Goal: Information Seeking & Learning: Learn about a topic

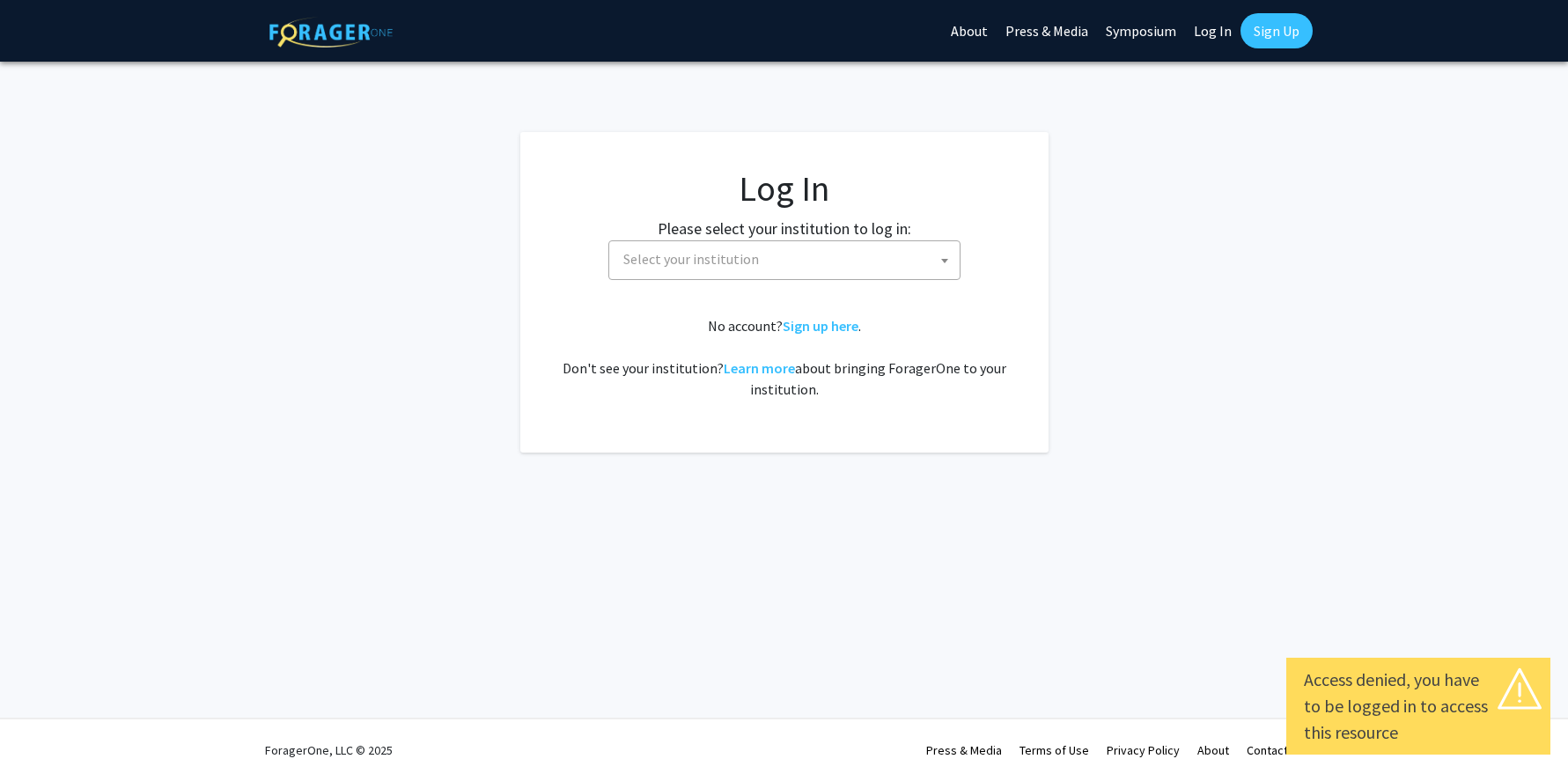
select select
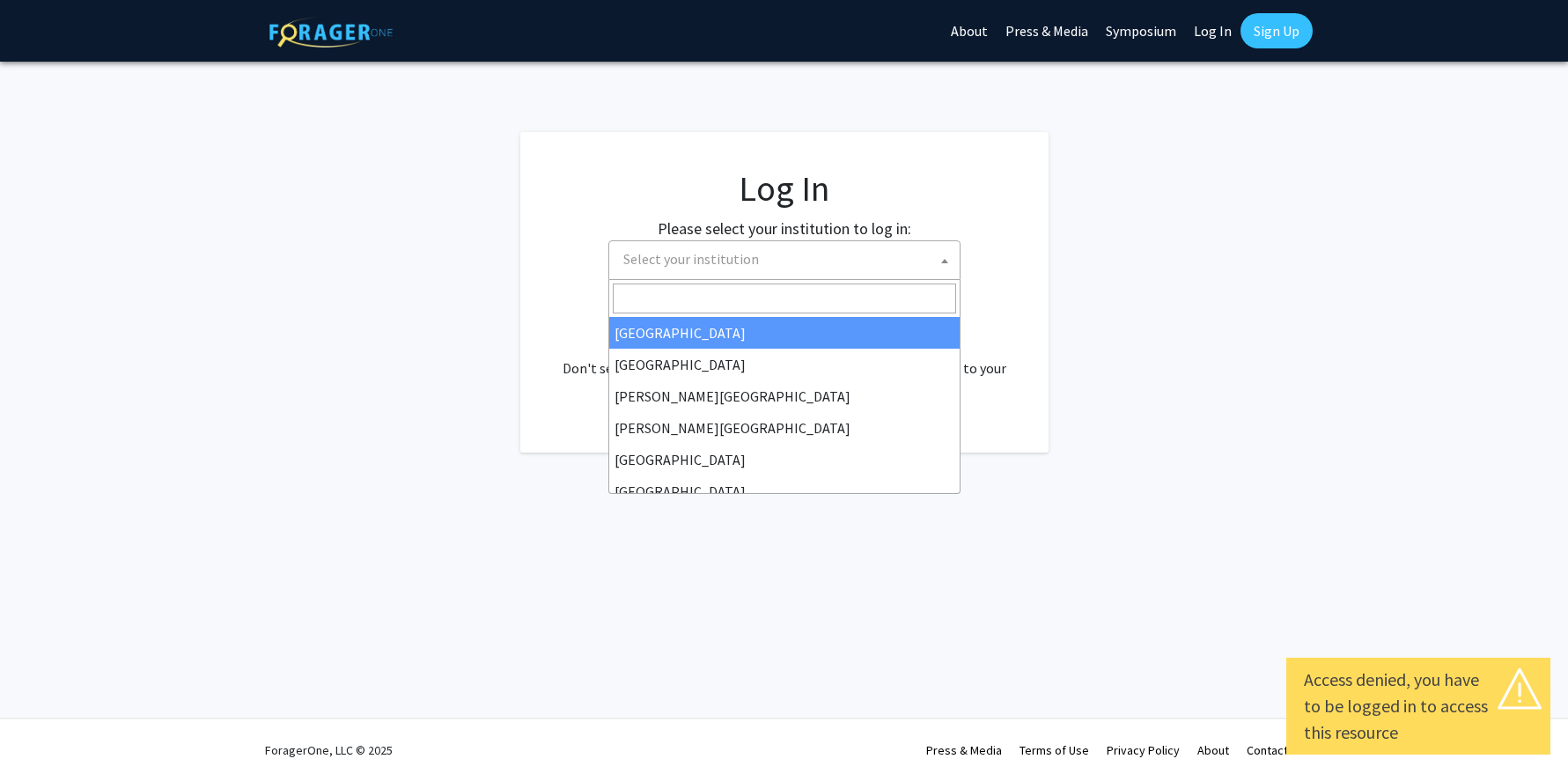
click at [941, 263] on b at bounding box center [944, 261] width 7 height 5
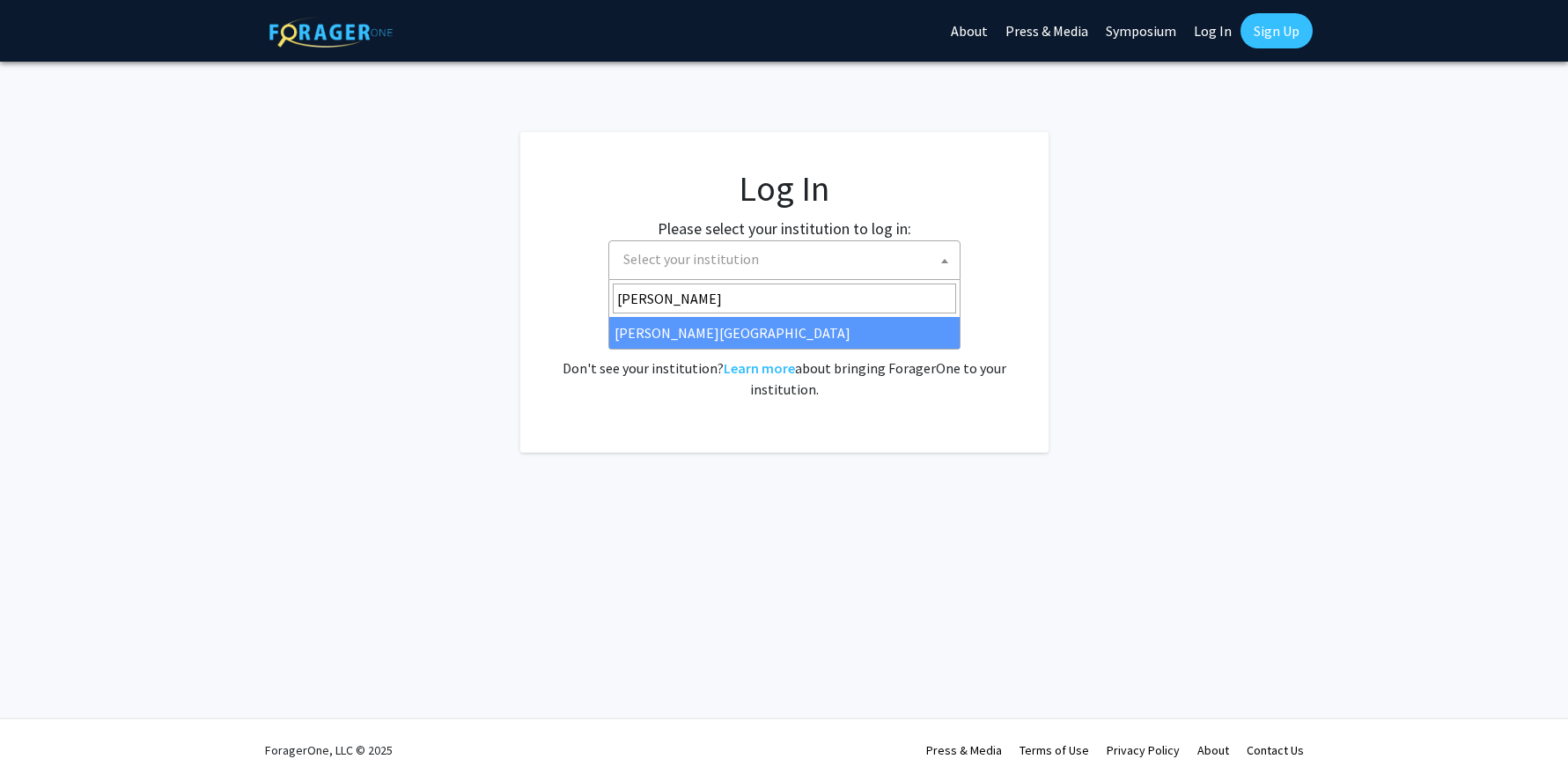
type input "[PERSON_NAME]"
select select "21"
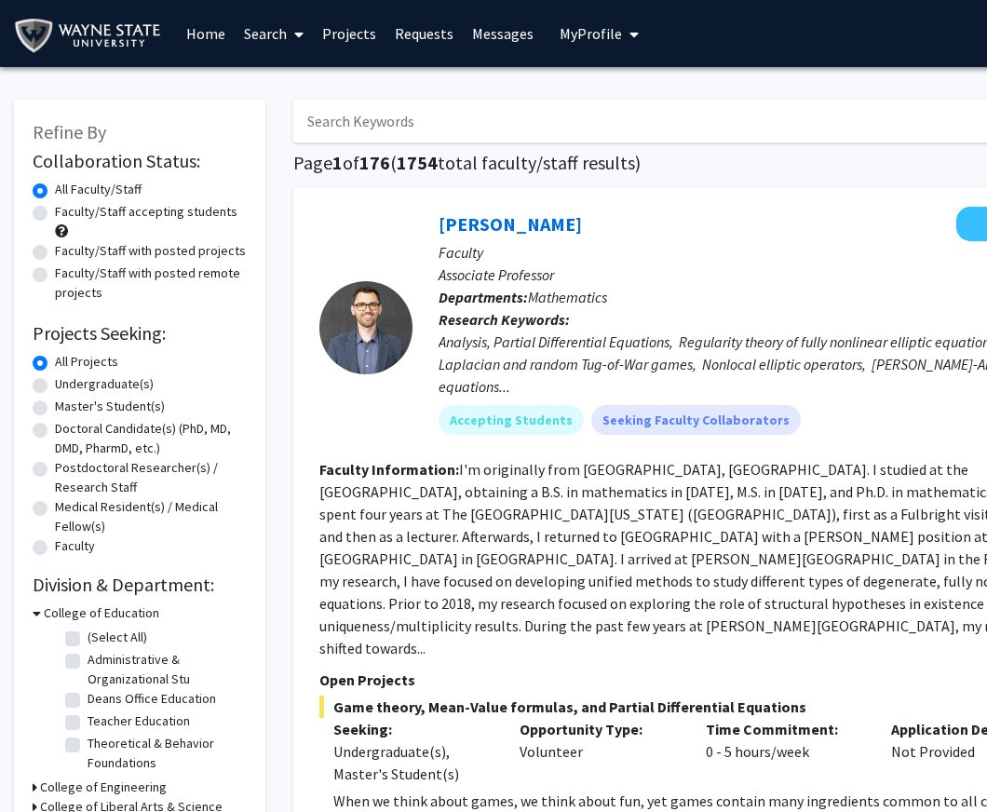
click at [379, 125] on input "Search Keywords" at bounding box center [658, 121] width 731 height 43
type input "Marjorie beeghly"
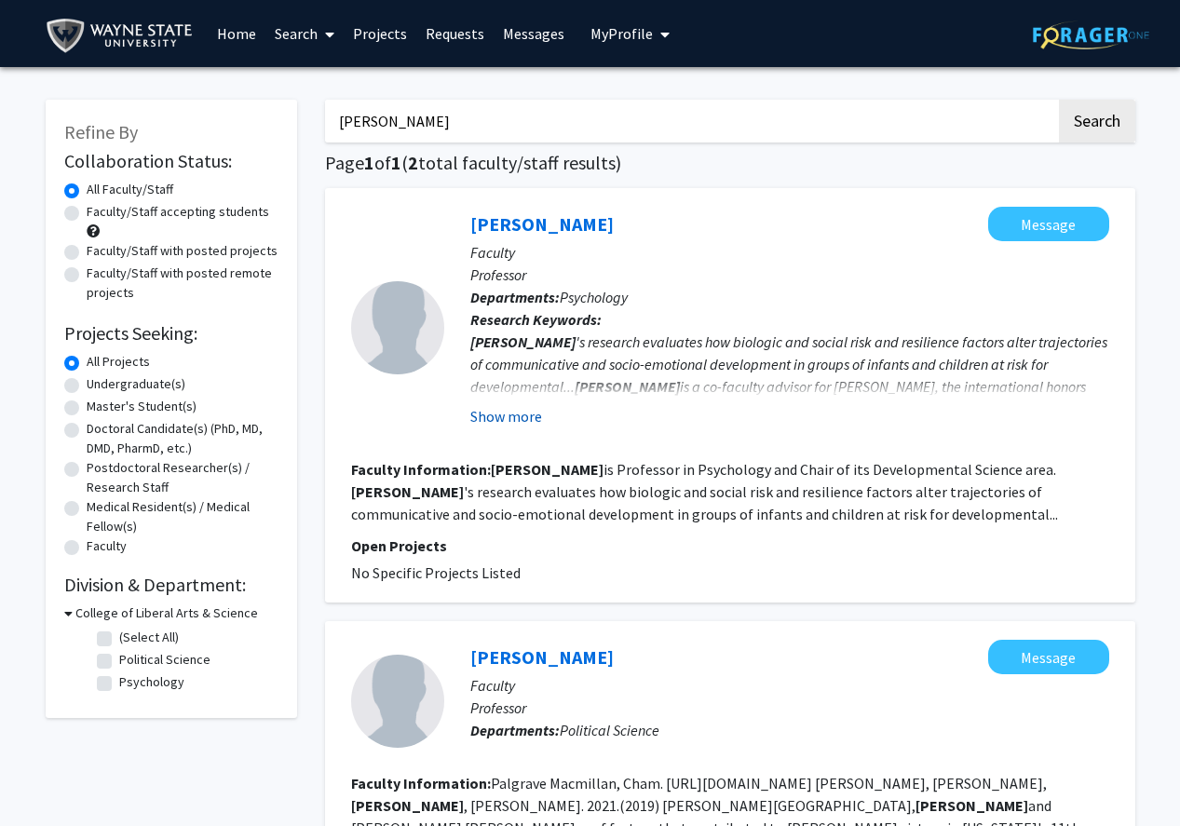
click at [516, 418] on button "Show more" at bounding box center [506, 416] width 72 height 22
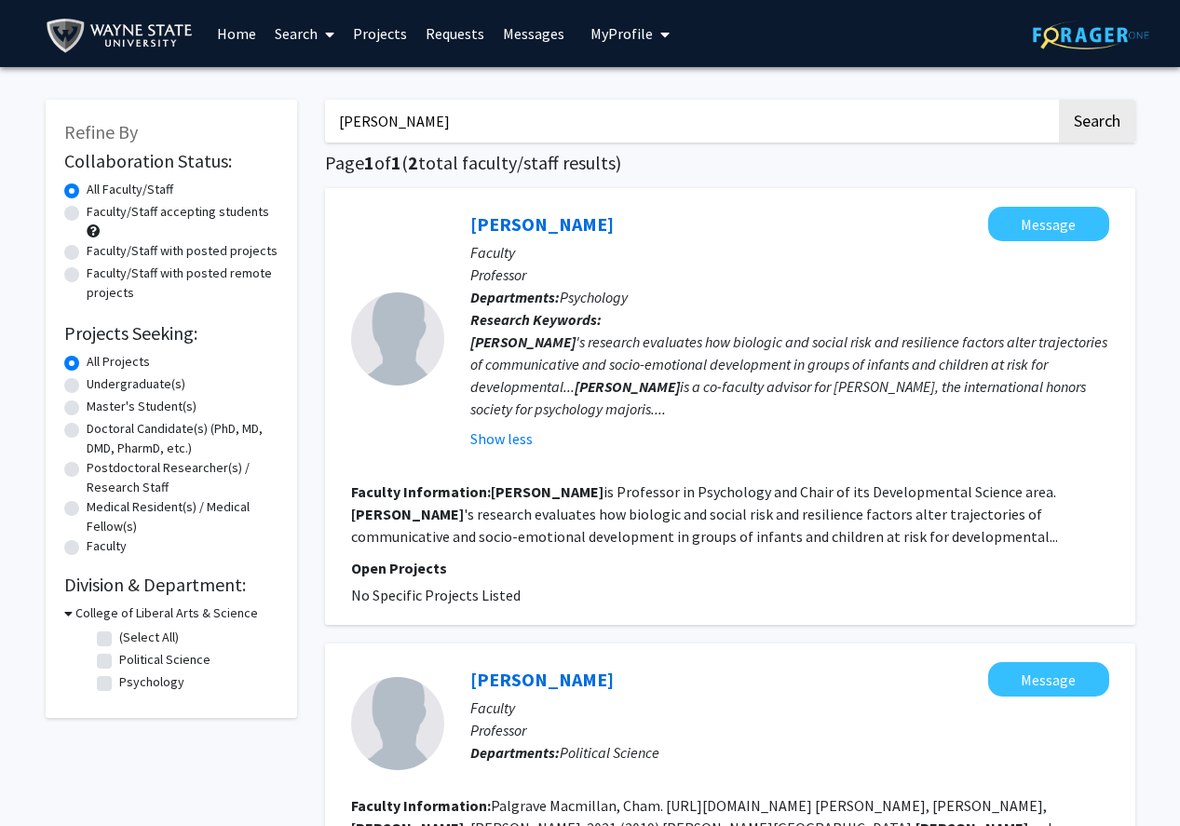
drag, startPoint x: 453, startPoint y: 130, endPoint x: 291, endPoint y: 119, distance: 162.5
click at [291, 119] on div "Refine By Collaboration Status: Collaboration Status All Faculty/Staff Collabor…" at bounding box center [591, 586] width 1118 height 1011
type input "ann stacks"
click at [1059, 100] on button "Search" at bounding box center [1097, 121] width 76 height 43
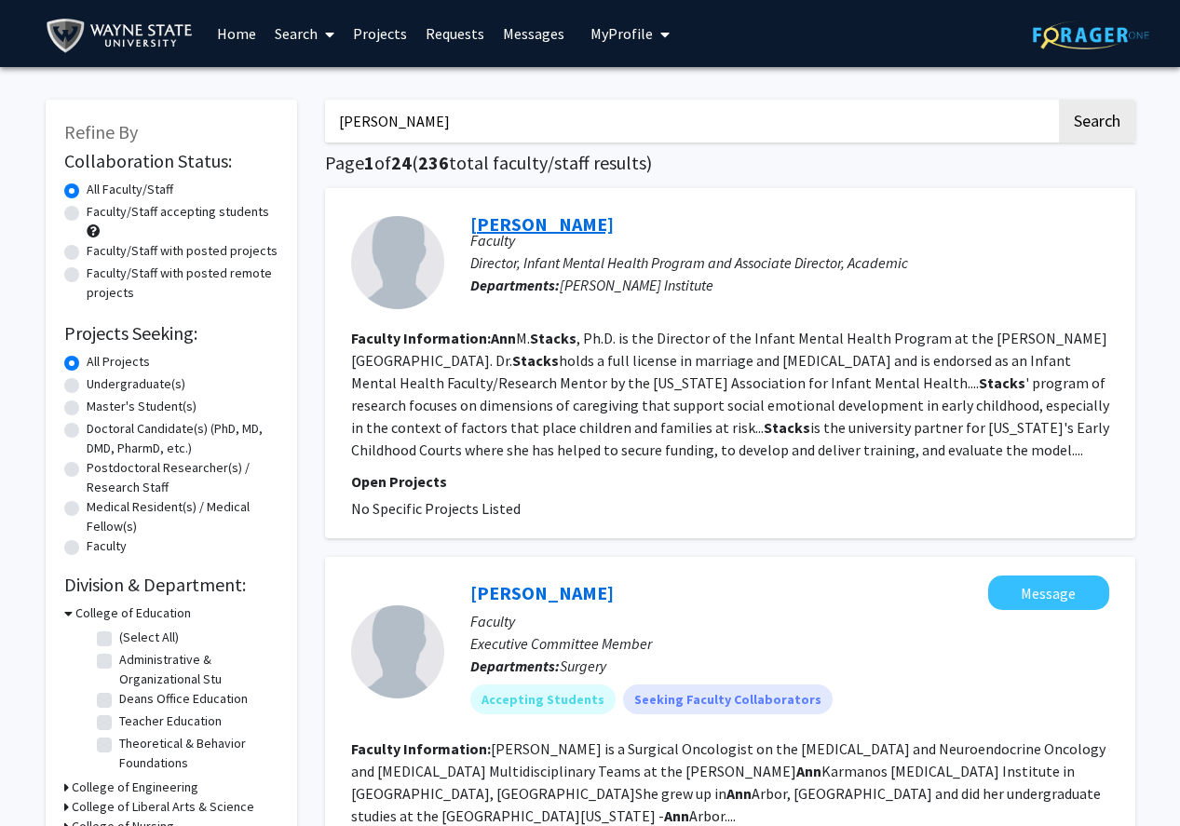
click at [524, 222] on link "Ann Stacks" at bounding box center [541, 223] width 143 height 23
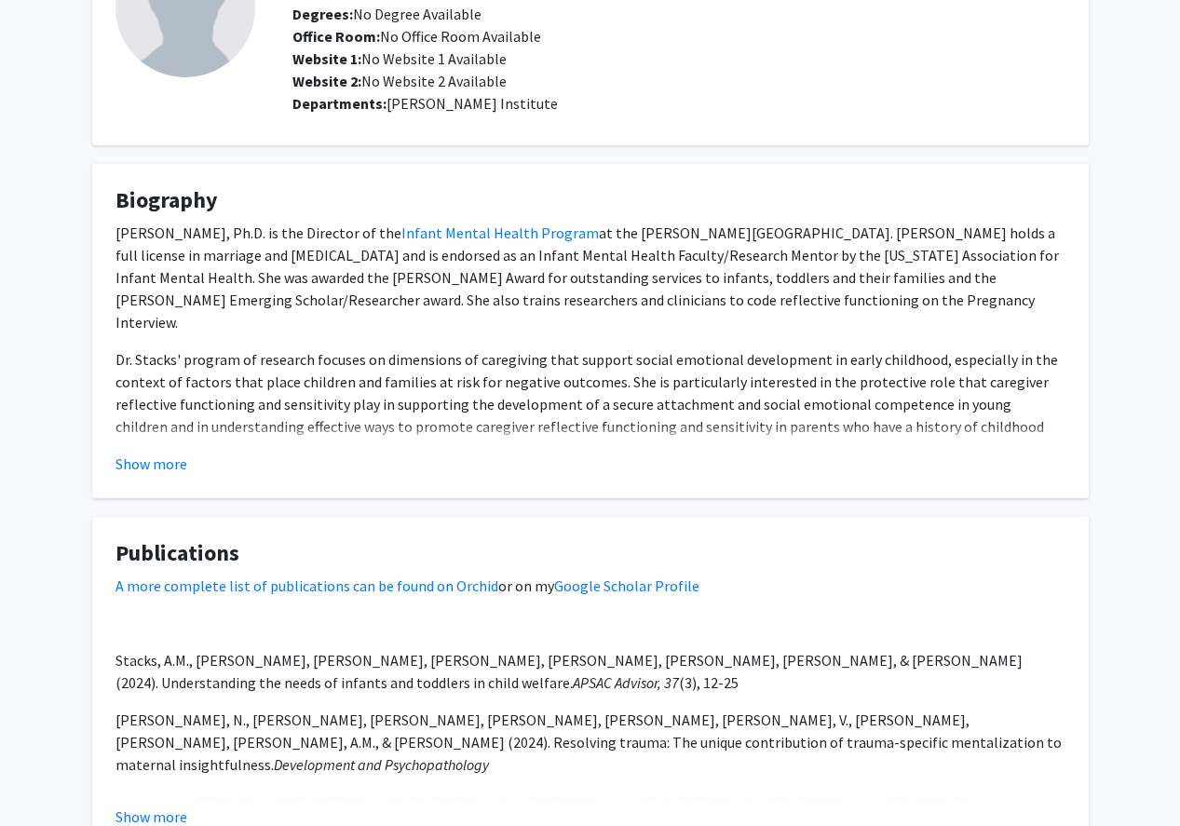
scroll to position [308, 0]
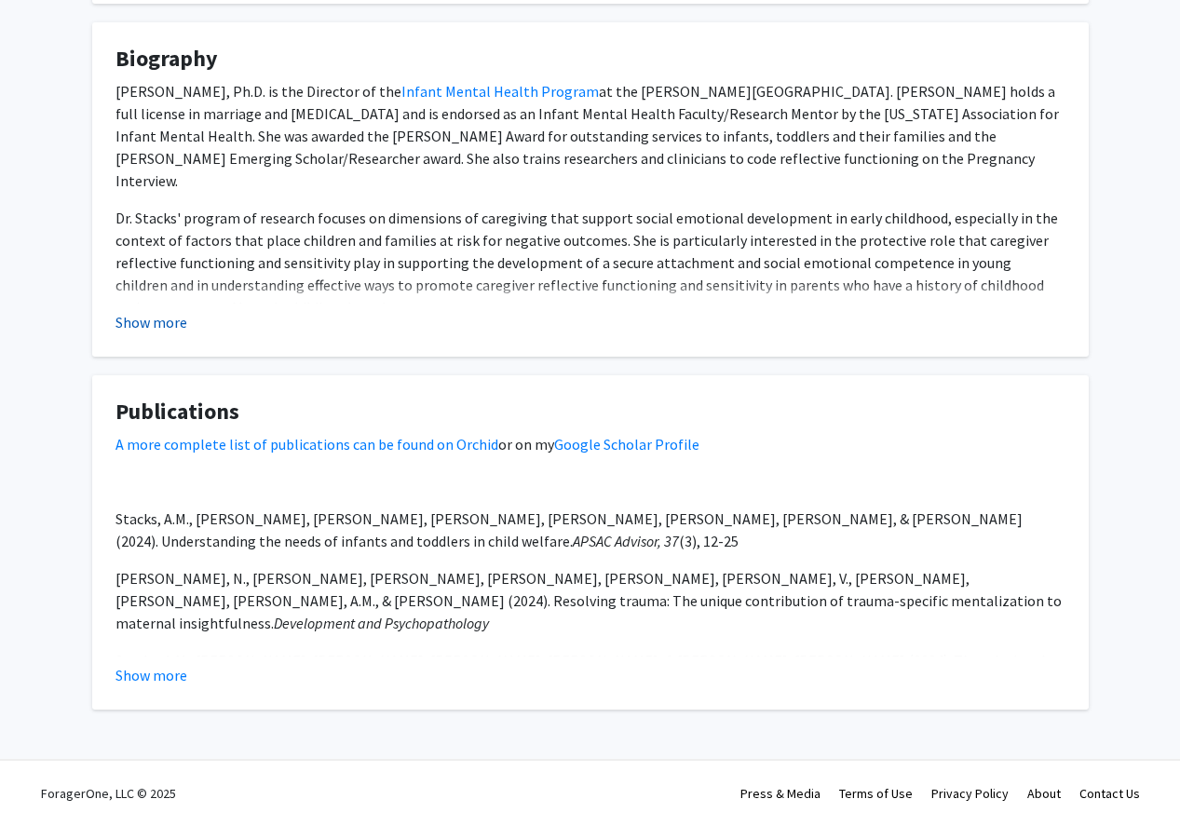
click at [168, 317] on button "Show more" at bounding box center [152, 322] width 72 height 22
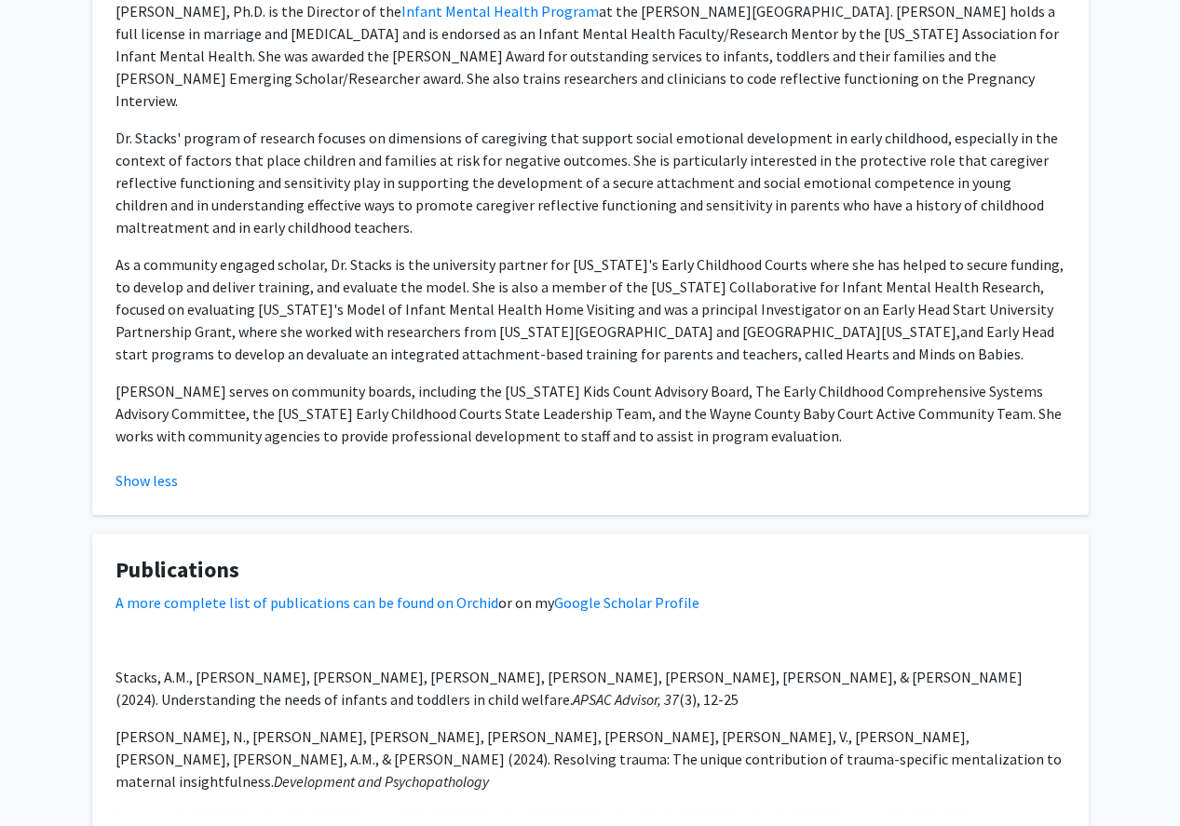
scroll to position [524, 0]
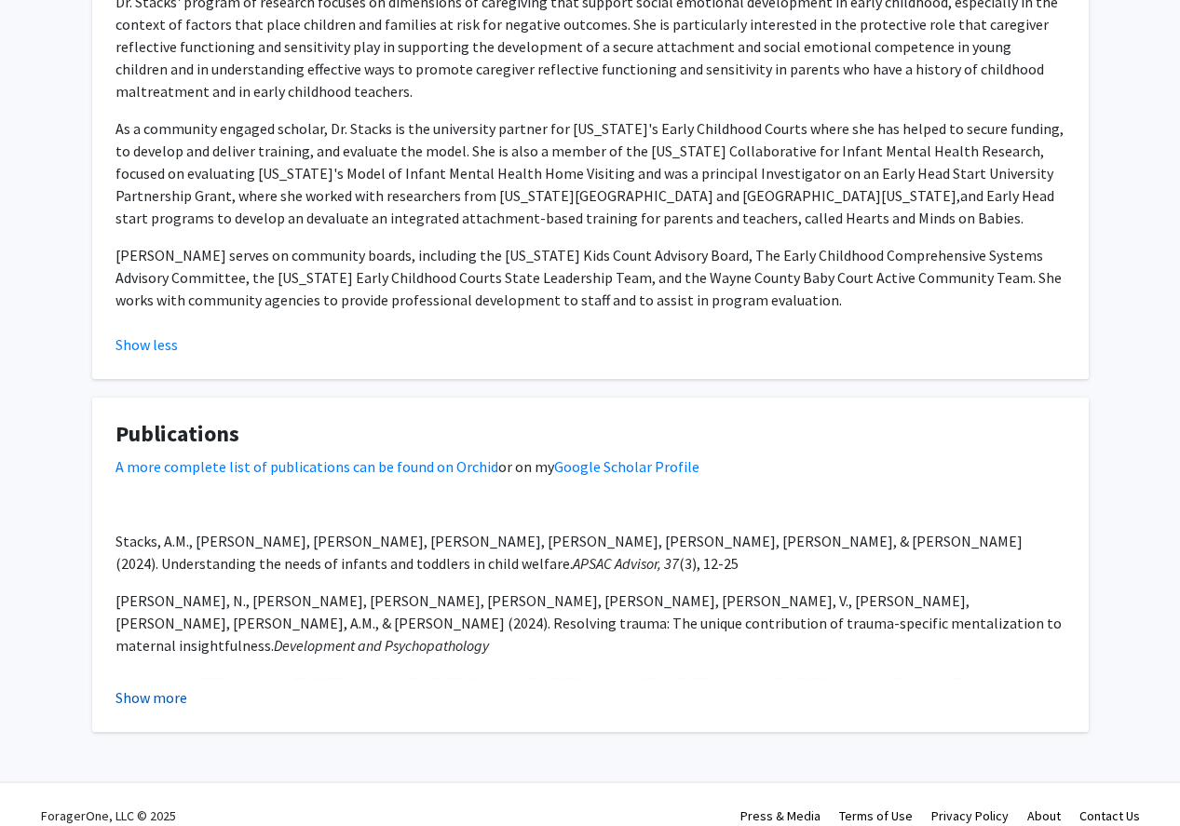
click at [170, 687] on button "Show more" at bounding box center [152, 698] width 72 height 22
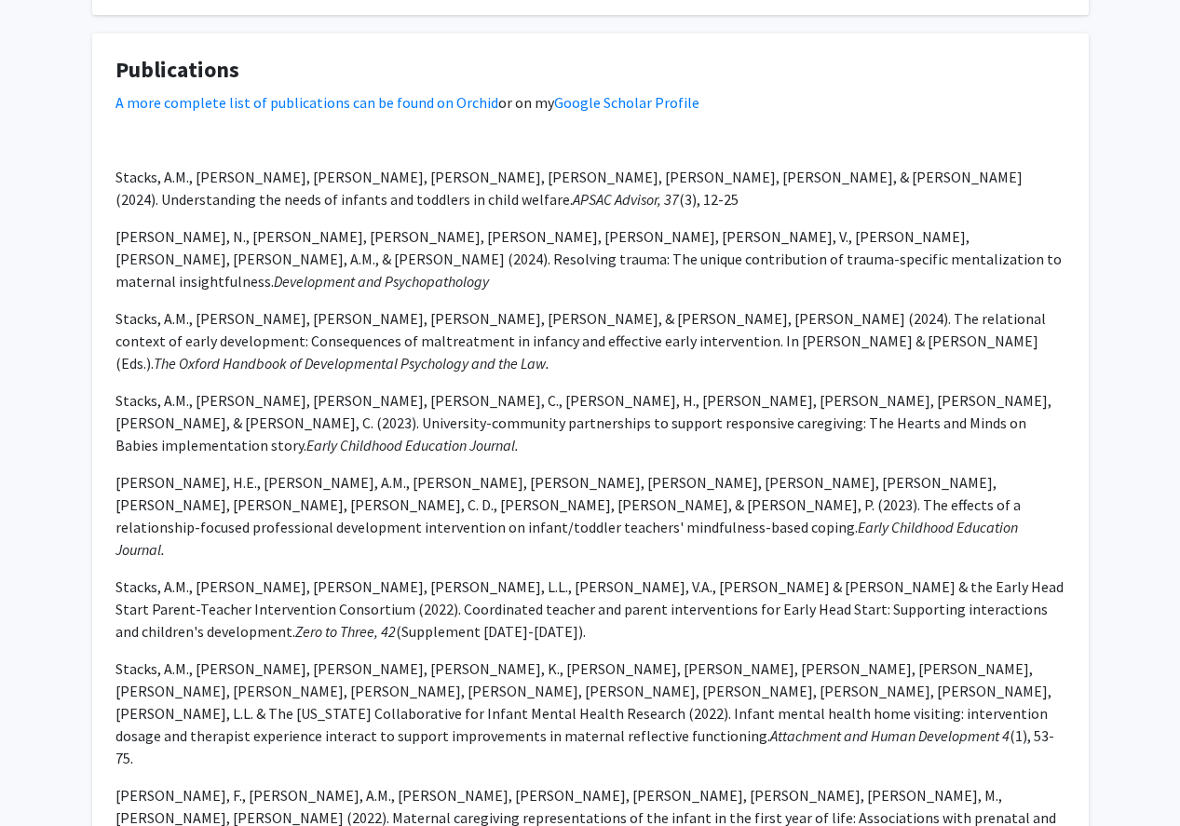
scroll to position [1195, 0]
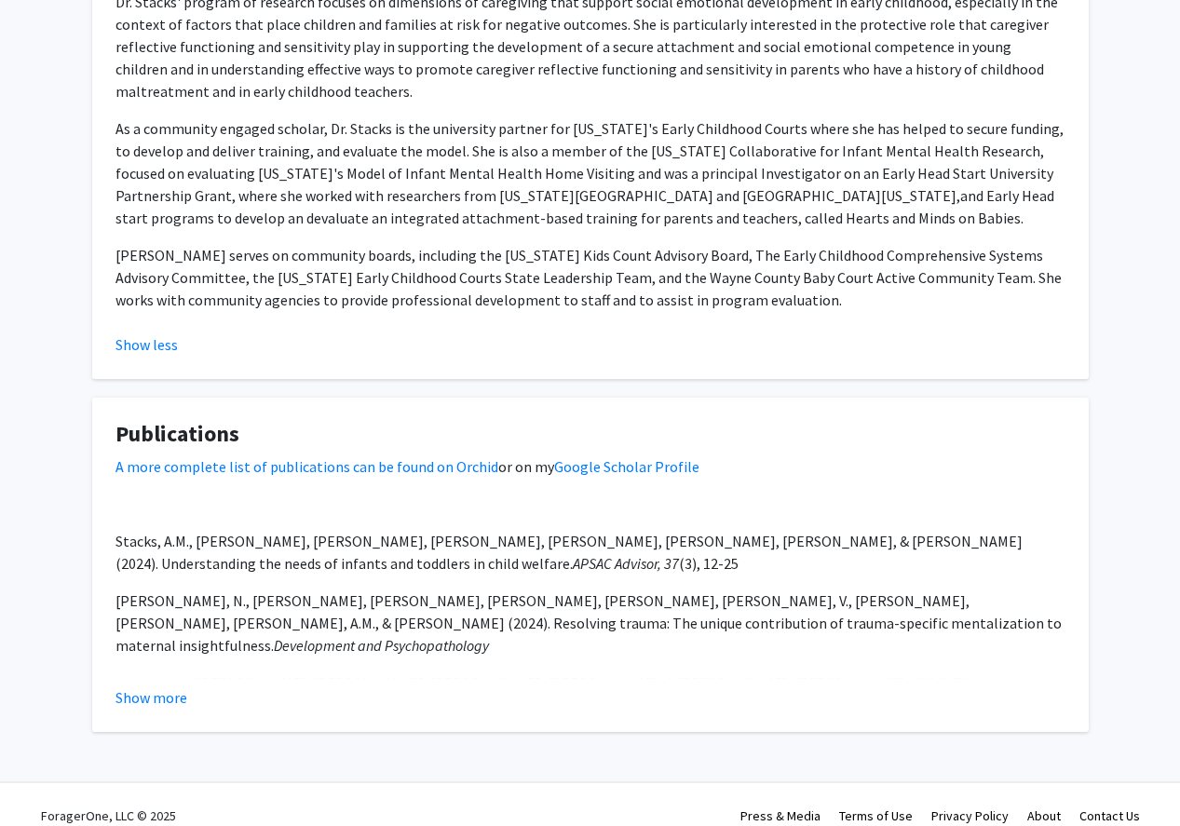
scroll to position [0, 0]
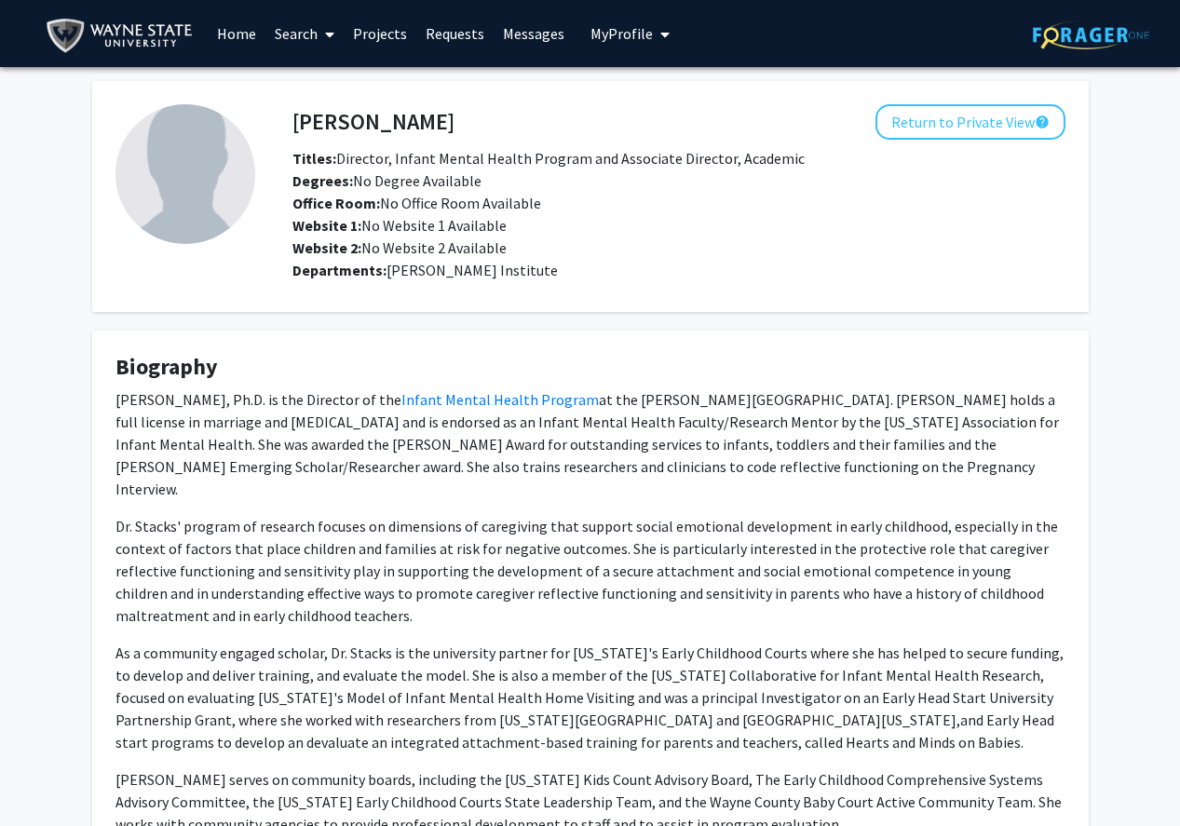
click at [293, 30] on link "Search" at bounding box center [304, 33] width 78 height 65
click at [320, 78] on span "Faculty/Staff" at bounding box center [333, 85] width 137 height 37
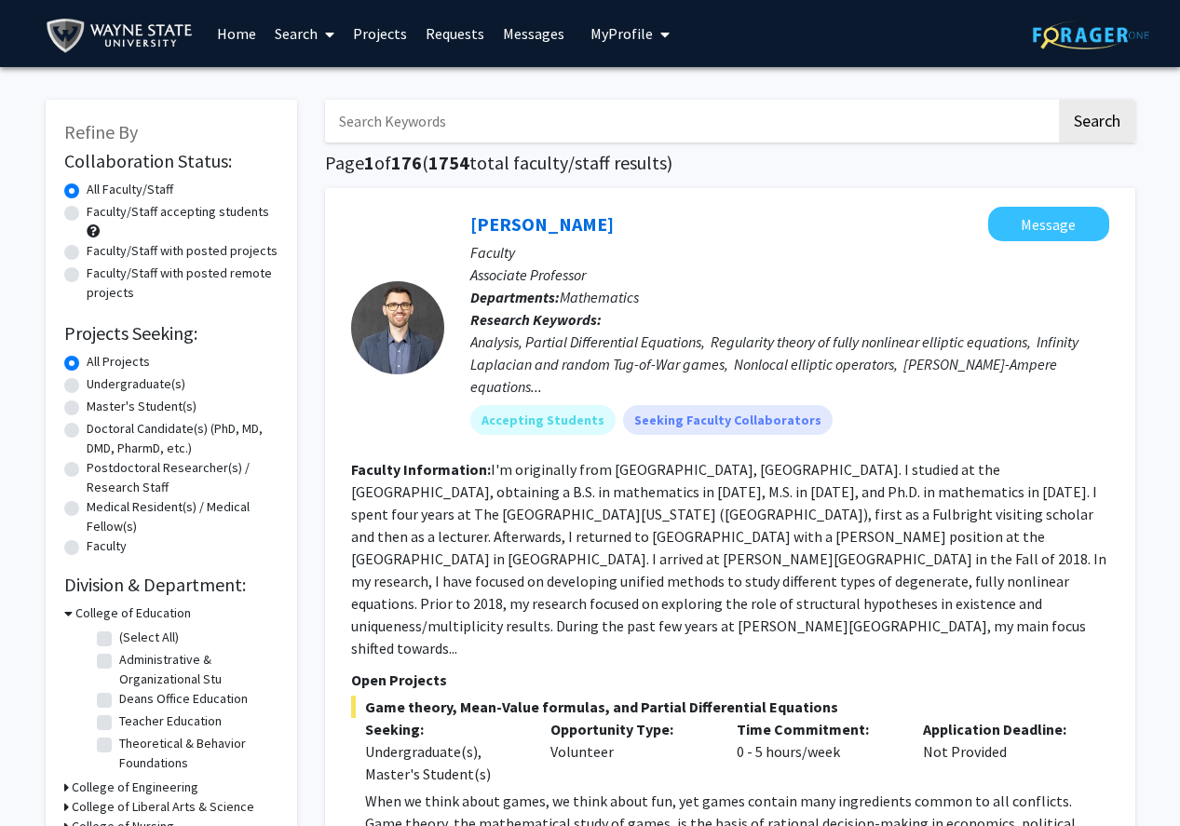
click at [471, 118] on input "Search Keywords" at bounding box center [690, 121] width 731 height 43
type input "infant"
click at [1059, 100] on button "Search" at bounding box center [1097, 121] width 76 height 43
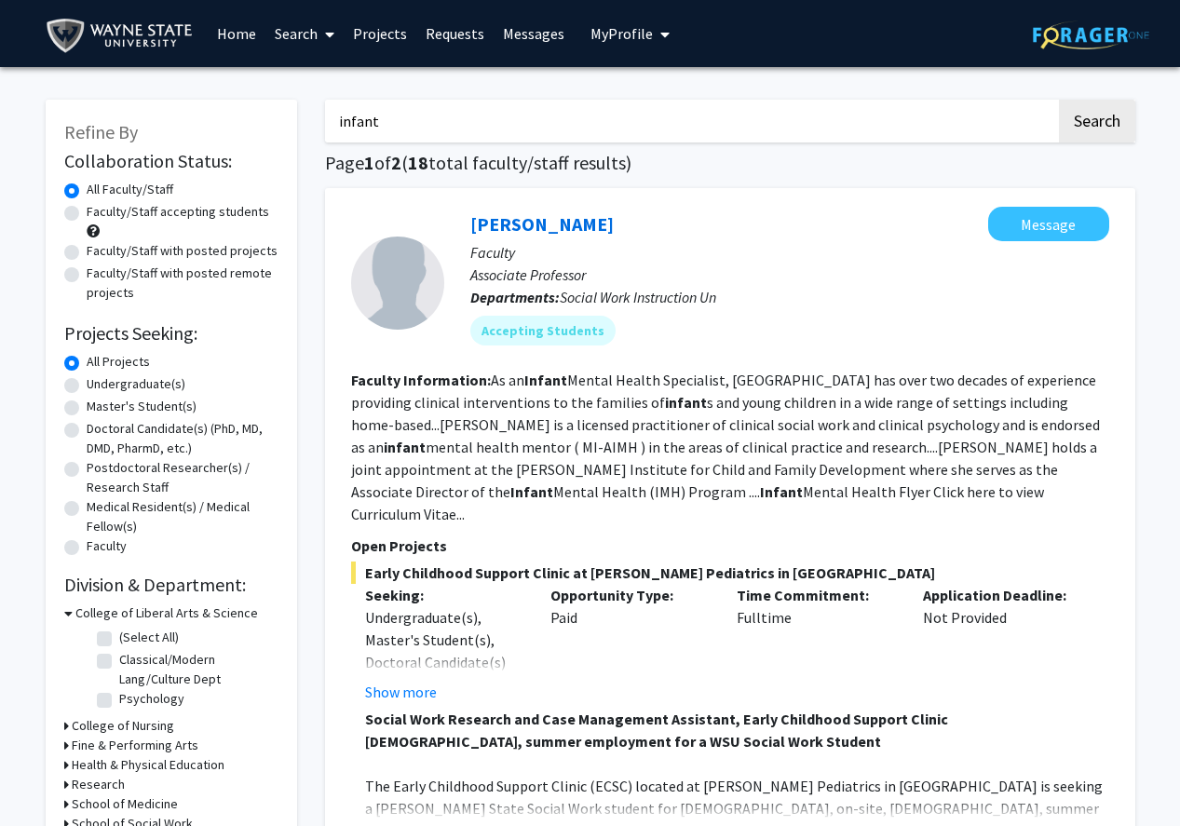
drag, startPoint x: 379, startPoint y: 115, endPoint x: 302, endPoint y: 110, distance: 77.5
type input "child abuse"
click at [1059, 100] on button "Search" at bounding box center [1097, 121] width 76 height 43
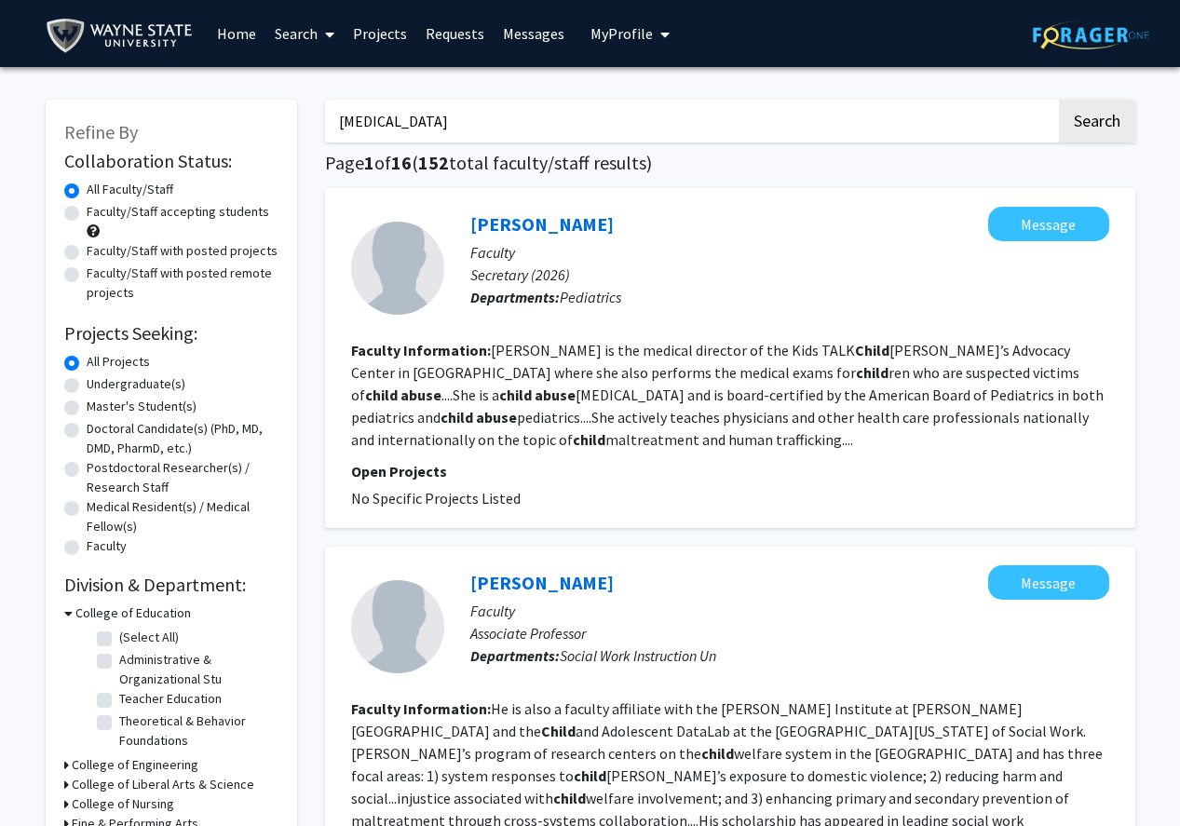
drag, startPoint x: 424, startPoint y: 118, endPoint x: 332, endPoint y: 116, distance: 92.2
click at [332, 116] on input "child abuse" at bounding box center [690, 121] width 731 height 43
type input "behavior problems"
click at [1059, 100] on button "Search" at bounding box center [1097, 121] width 76 height 43
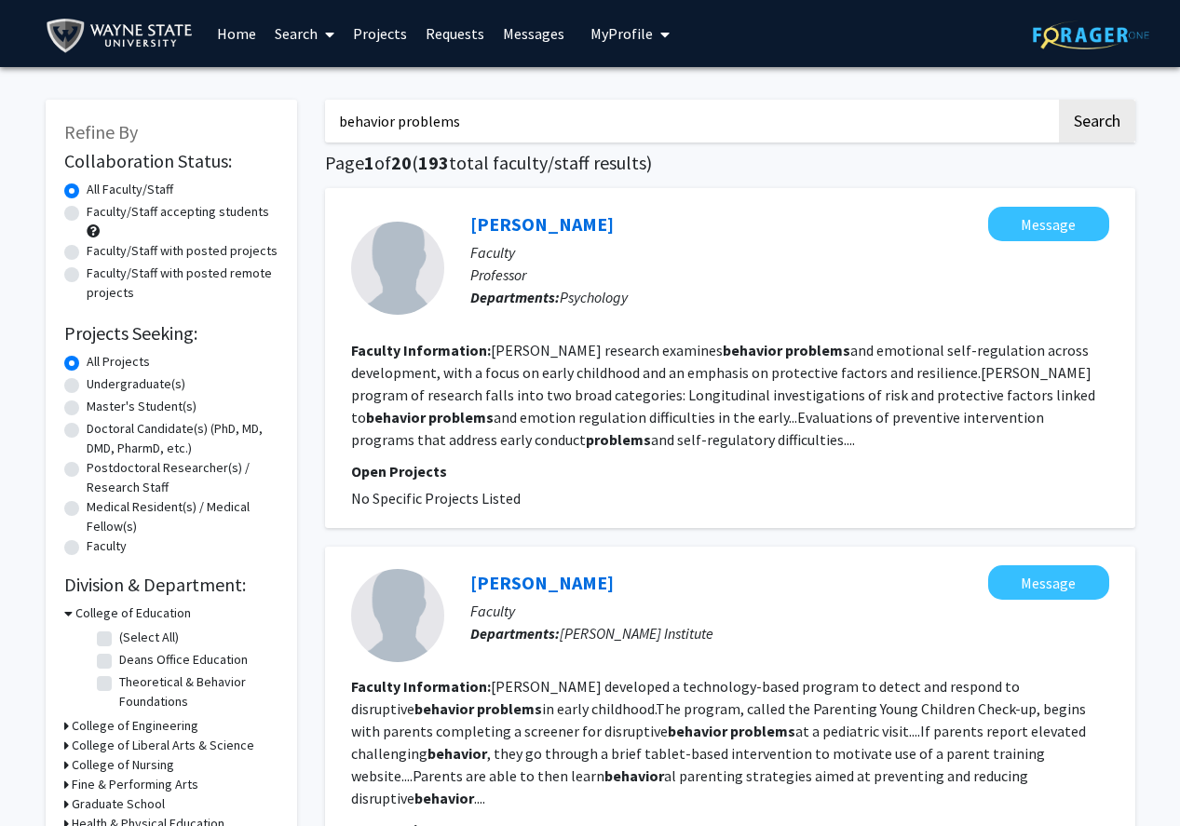
drag, startPoint x: 458, startPoint y: 123, endPoint x: 305, endPoint y: 104, distance: 154.8
click at [1059, 100] on button "Search" at bounding box center [1097, 121] width 76 height 43
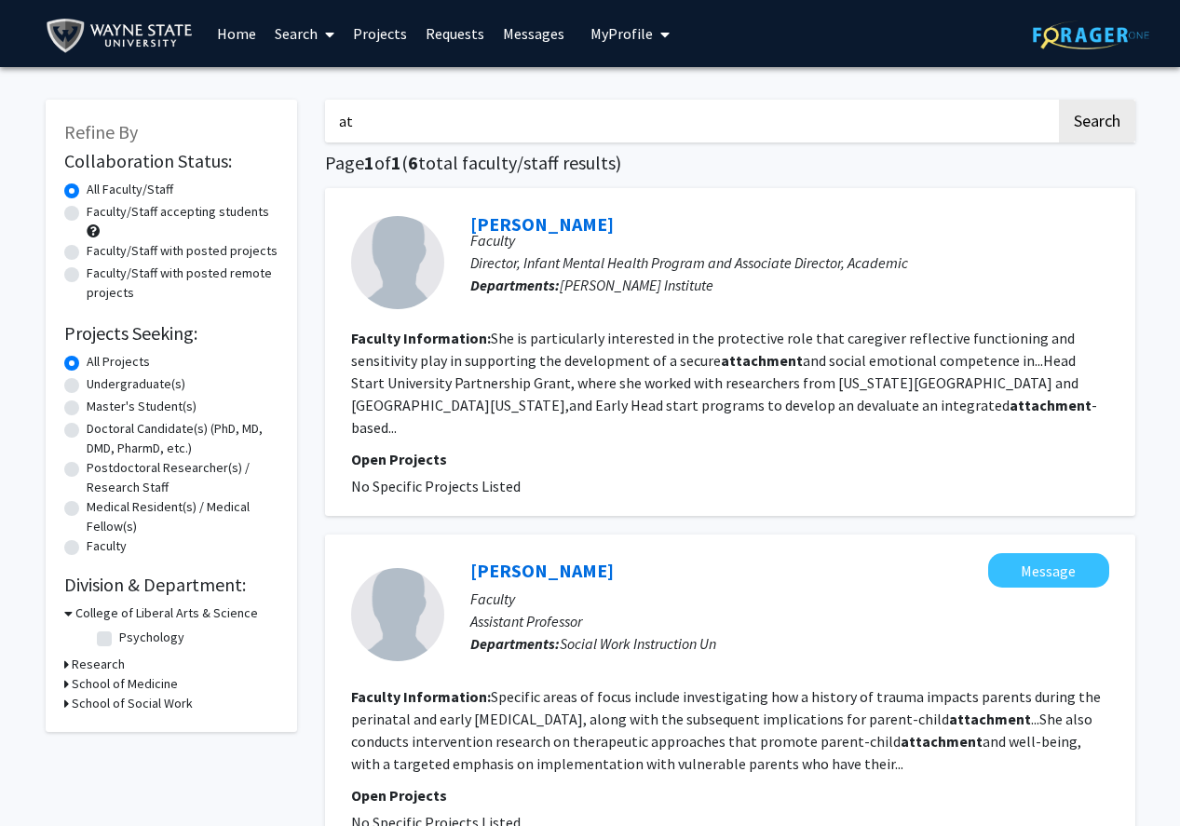
type input "a"
type input "child maltreatment"
click at [87, 214] on label "Faculty/Staff accepting students" at bounding box center [178, 212] width 183 height 20
click at [87, 214] on input "Faculty/Staff accepting students" at bounding box center [93, 208] width 12 height 12
radio input "true"
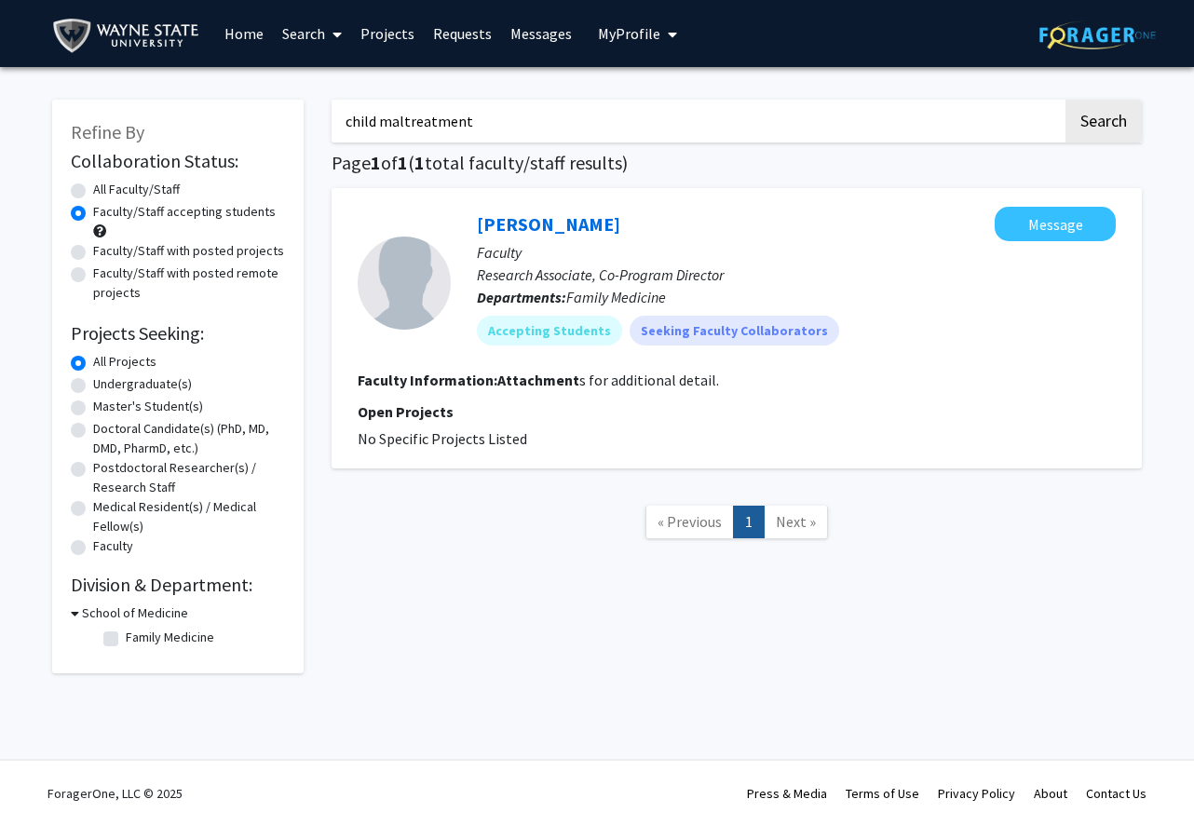
drag, startPoint x: 469, startPoint y: 124, endPoint x: 379, endPoint y: 117, distance: 89.7
click at [379, 117] on input "child maltreatment" at bounding box center [697, 121] width 731 height 43
type input "child abuse"
click at [1066, 100] on button "Search" at bounding box center [1104, 121] width 76 height 43
radio input "true"
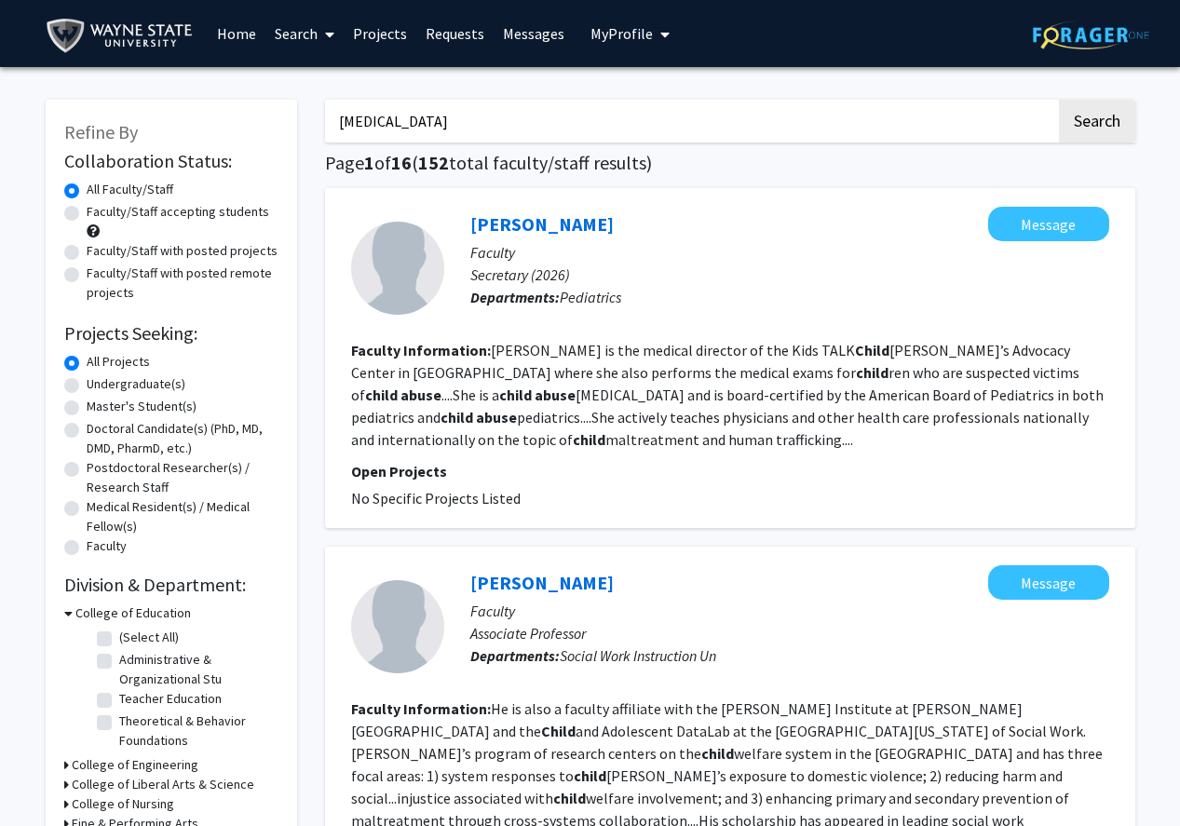
click at [87, 214] on label "Faculty/Staff accepting students" at bounding box center [178, 212] width 183 height 20
click at [87, 214] on input "Faculty/Staff accepting students" at bounding box center [93, 208] width 12 height 12
radio input "true"
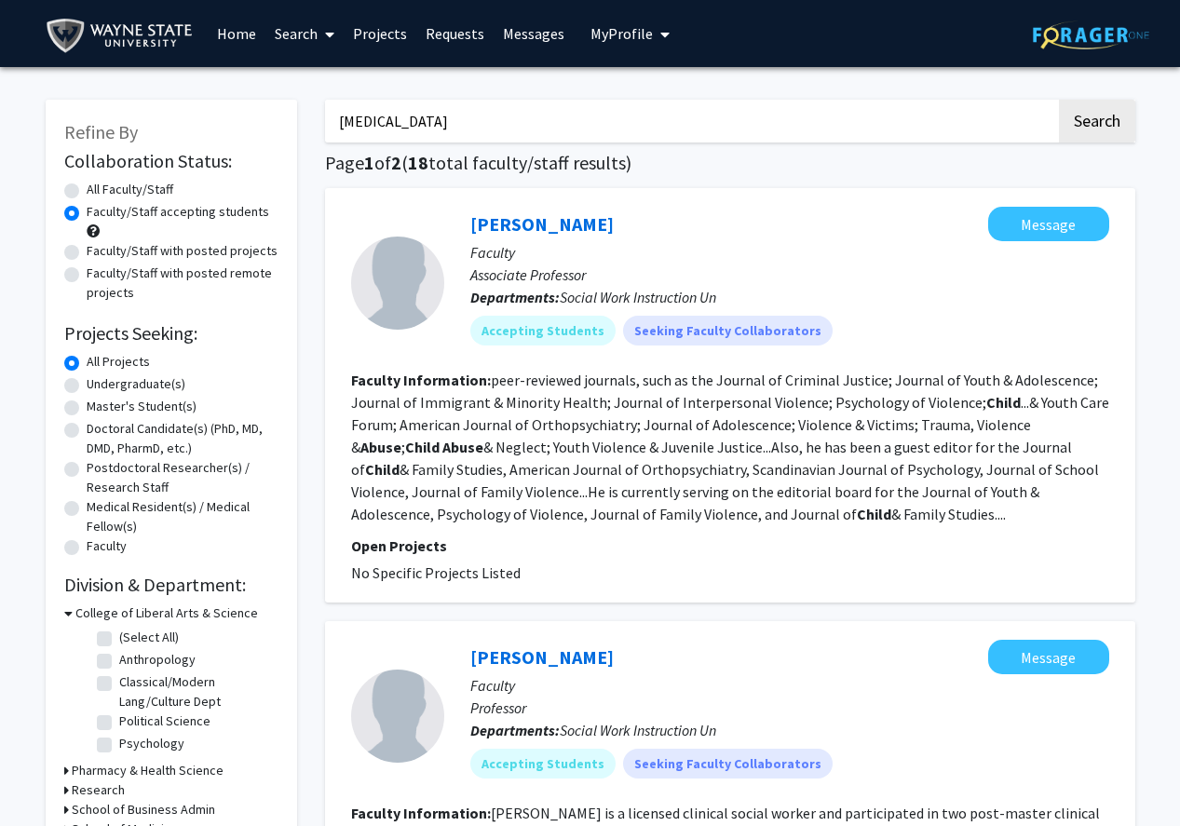
drag, startPoint x: 412, startPoint y: 124, endPoint x: 339, endPoint y: 123, distance: 72.7
click at [339, 123] on input "child abuse" at bounding box center [690, 121] width 731 height 43
type input "drugs"
click at [1059, 100] on button "Search" at bounding box center [1097, 121] width 76 height 43
radio input "true"
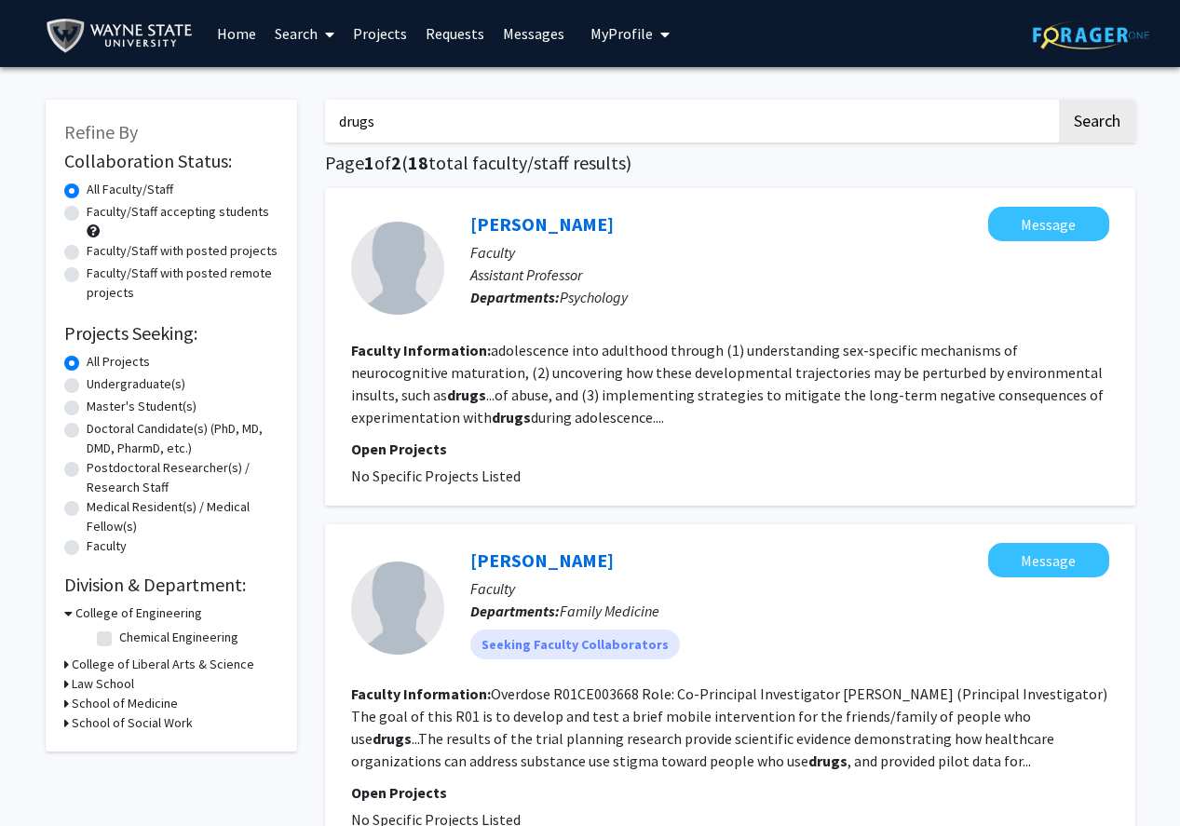
drag, startPoint x: 380, startPoint y: 127, endPoint x: 316, endPoint y: 121, distance: 64.5
click at [1059, 100] on button "Search" at bounding box center [1097, 121] width 76 height 43
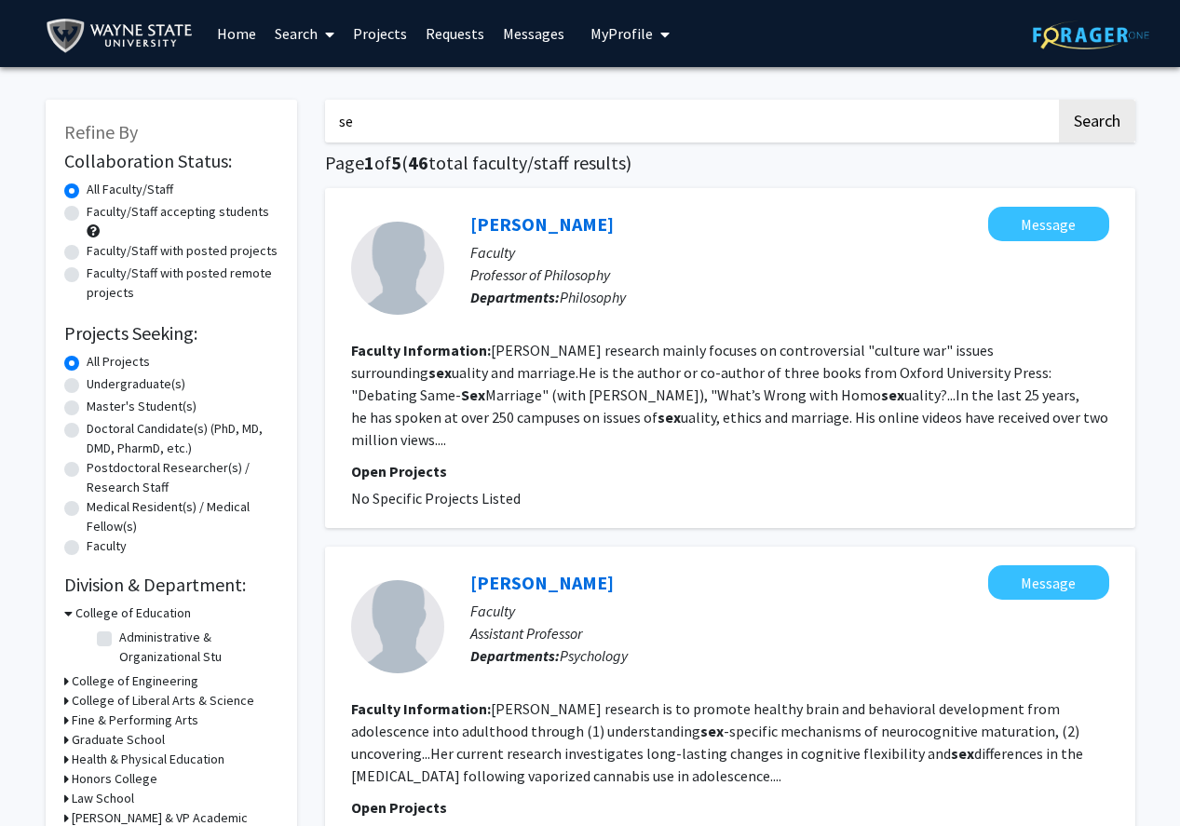
type input "s"
type input "parenting"
click at [1059, 100] on button "Search" at bounding box center [1097, 121] width 76 height 43
